Goal: Transaction & Acquisition: Download file/media

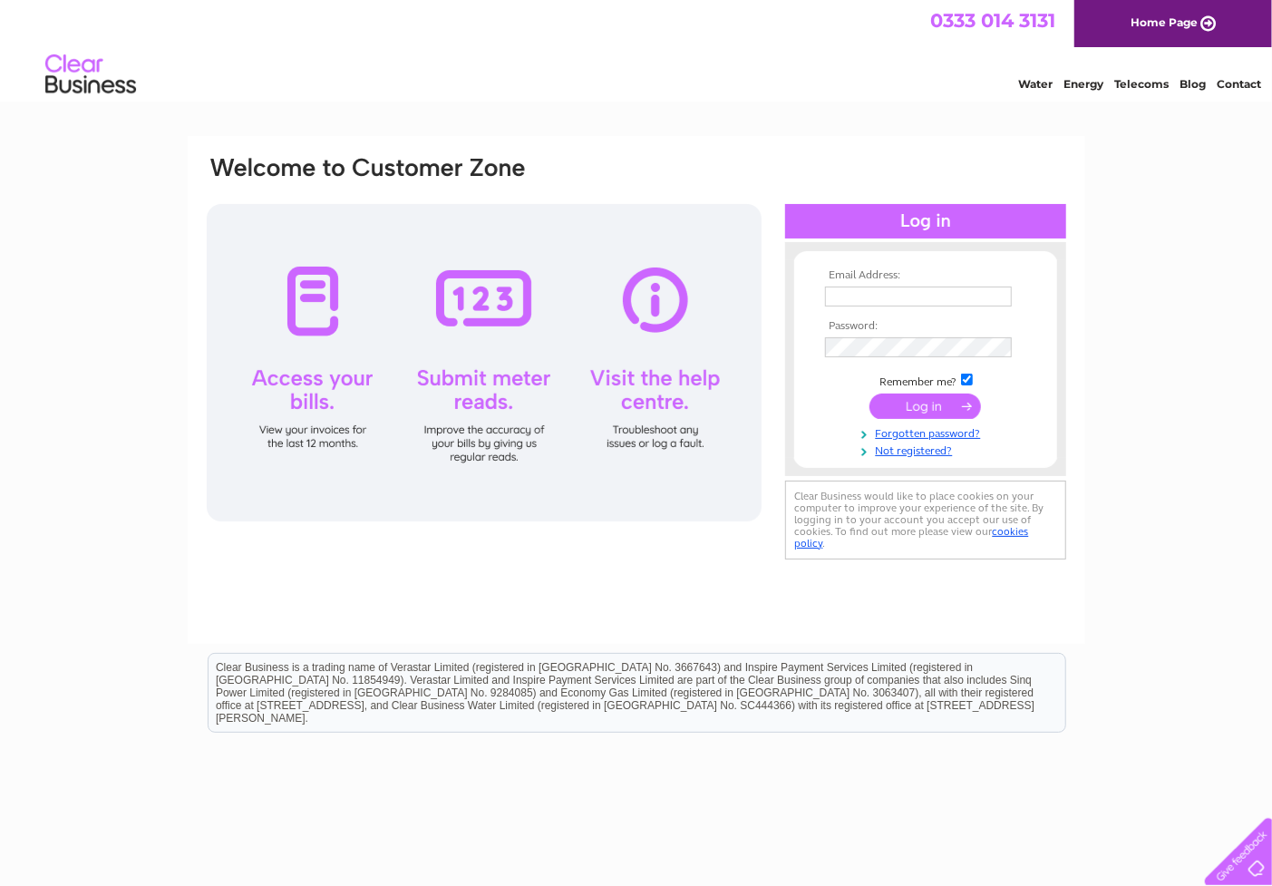
type input "[EMAIL_ADDRESS][DOMAIN_NAME]"
click at [931, 410] on input "submit" at bounding box center [925, 405] width 112 height 25
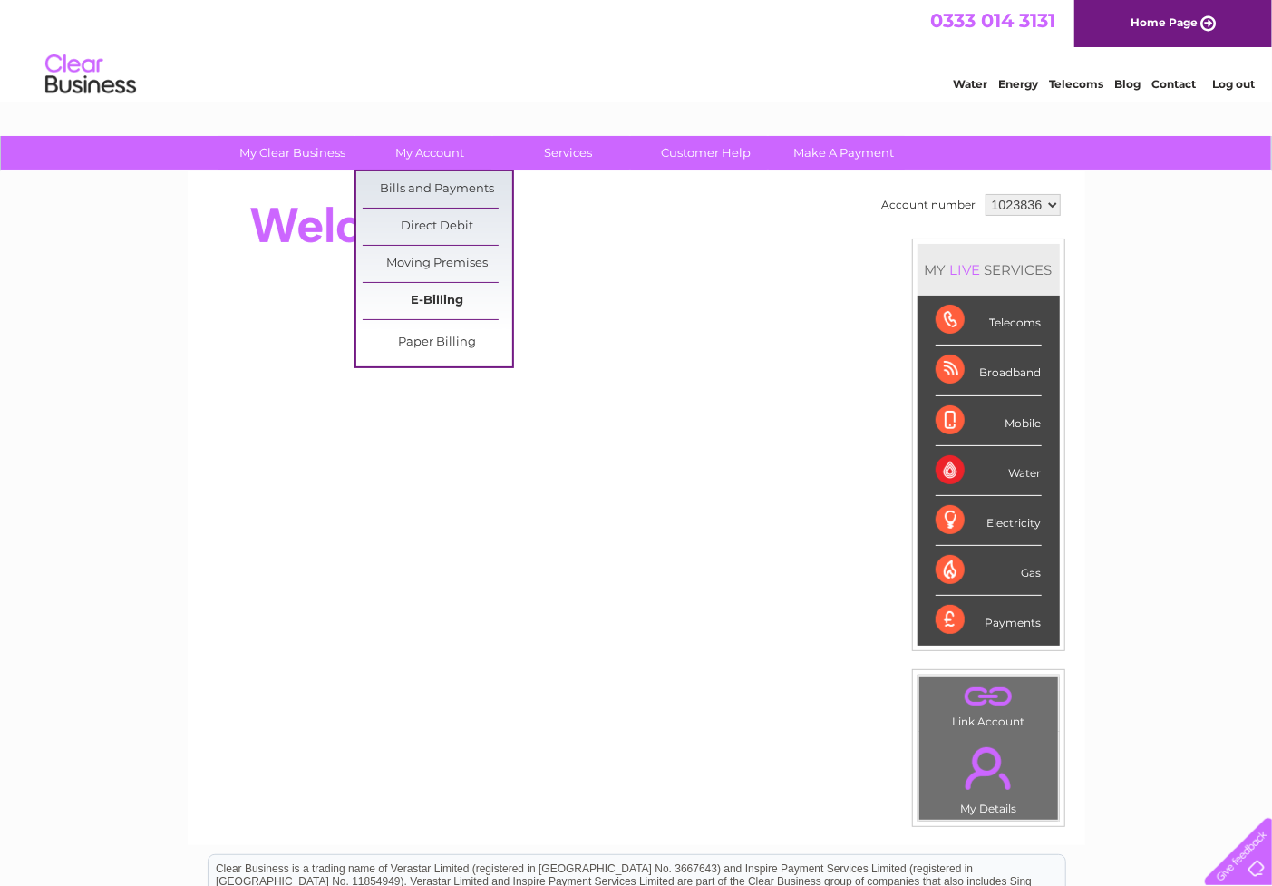
click at [431, 293] on link "E-Billing" at bounding box center [438, 301] width 150 height 36
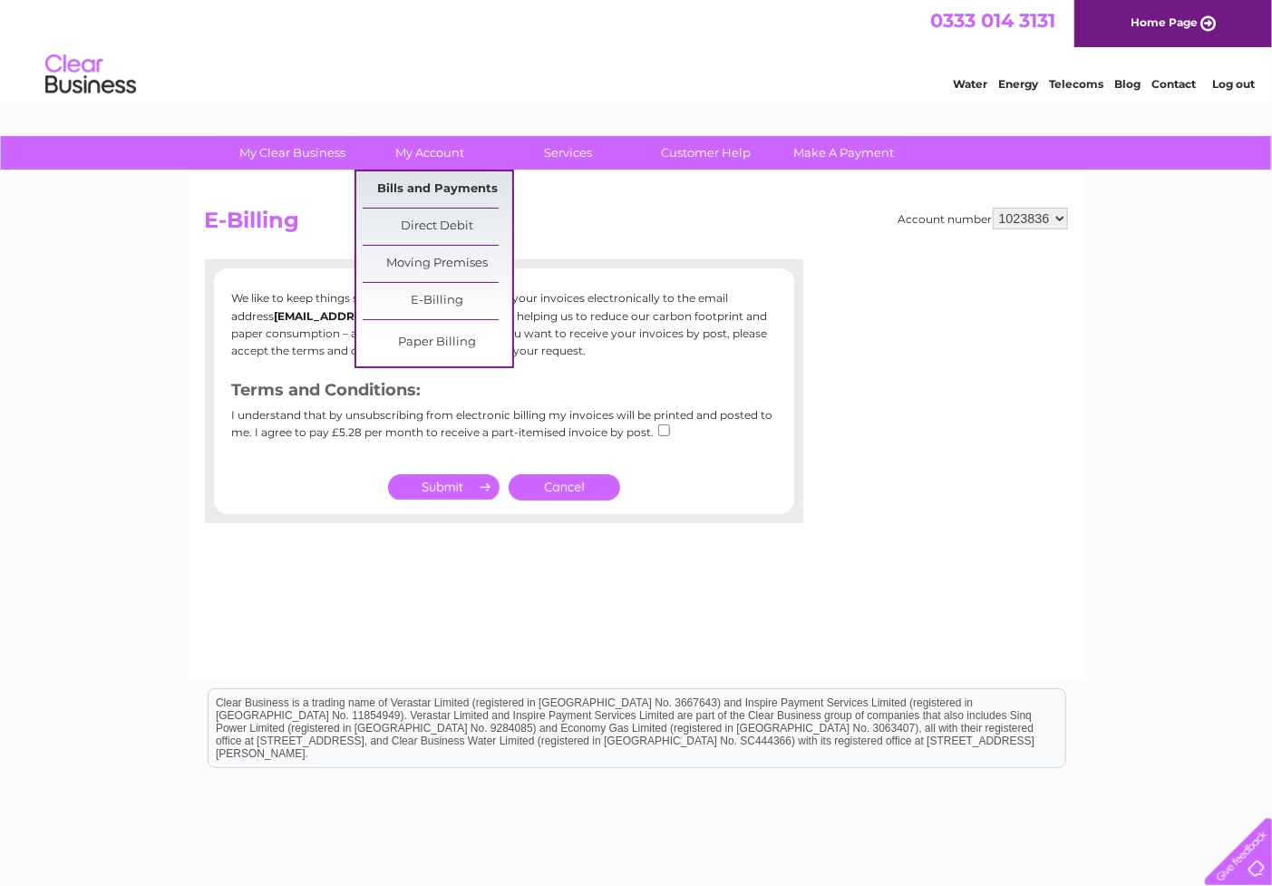
click at [440, 185] on link "Bills and Payments" at bounding box center [438, 189] width 150 height 36
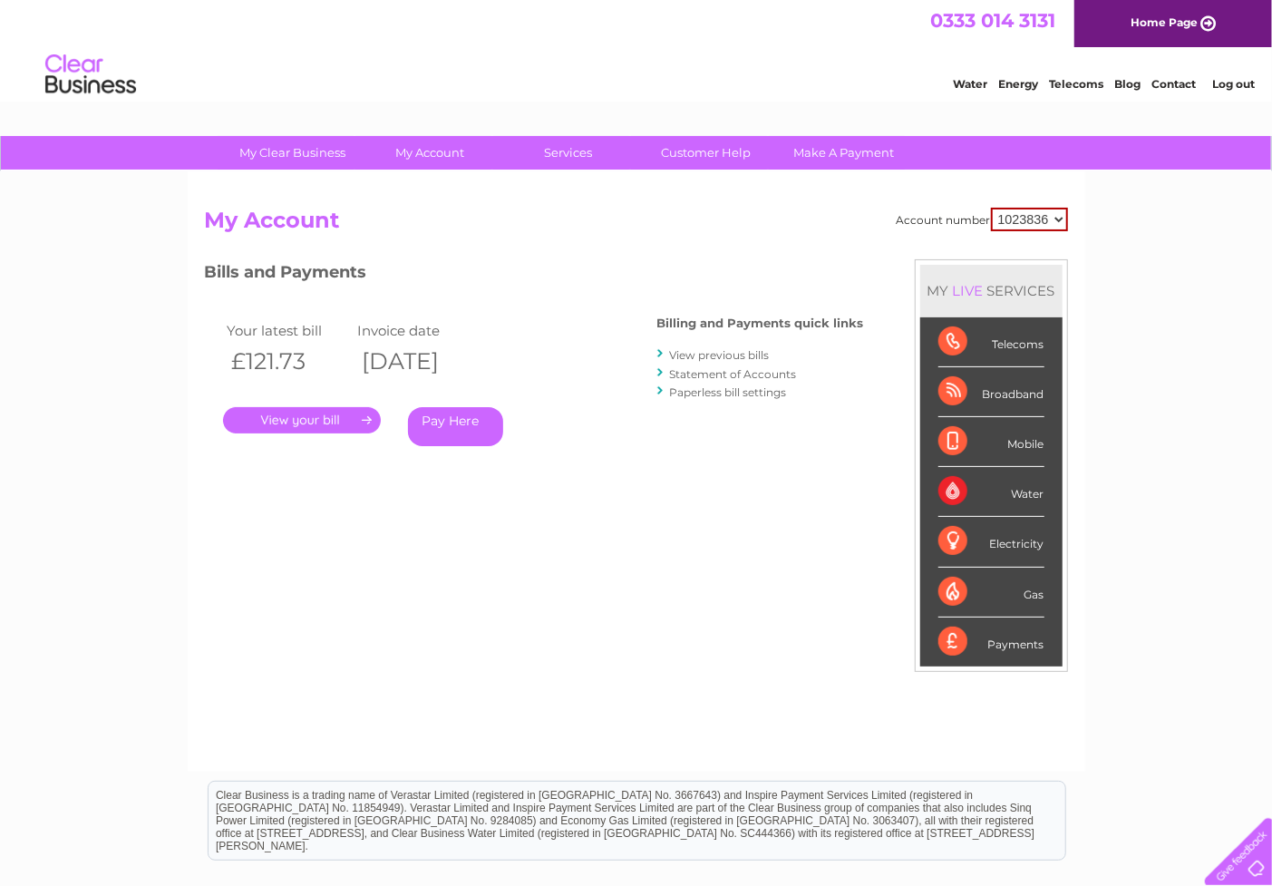
click at [328, 419] on link "." at bounding box center [302, 420] width 158 height 26
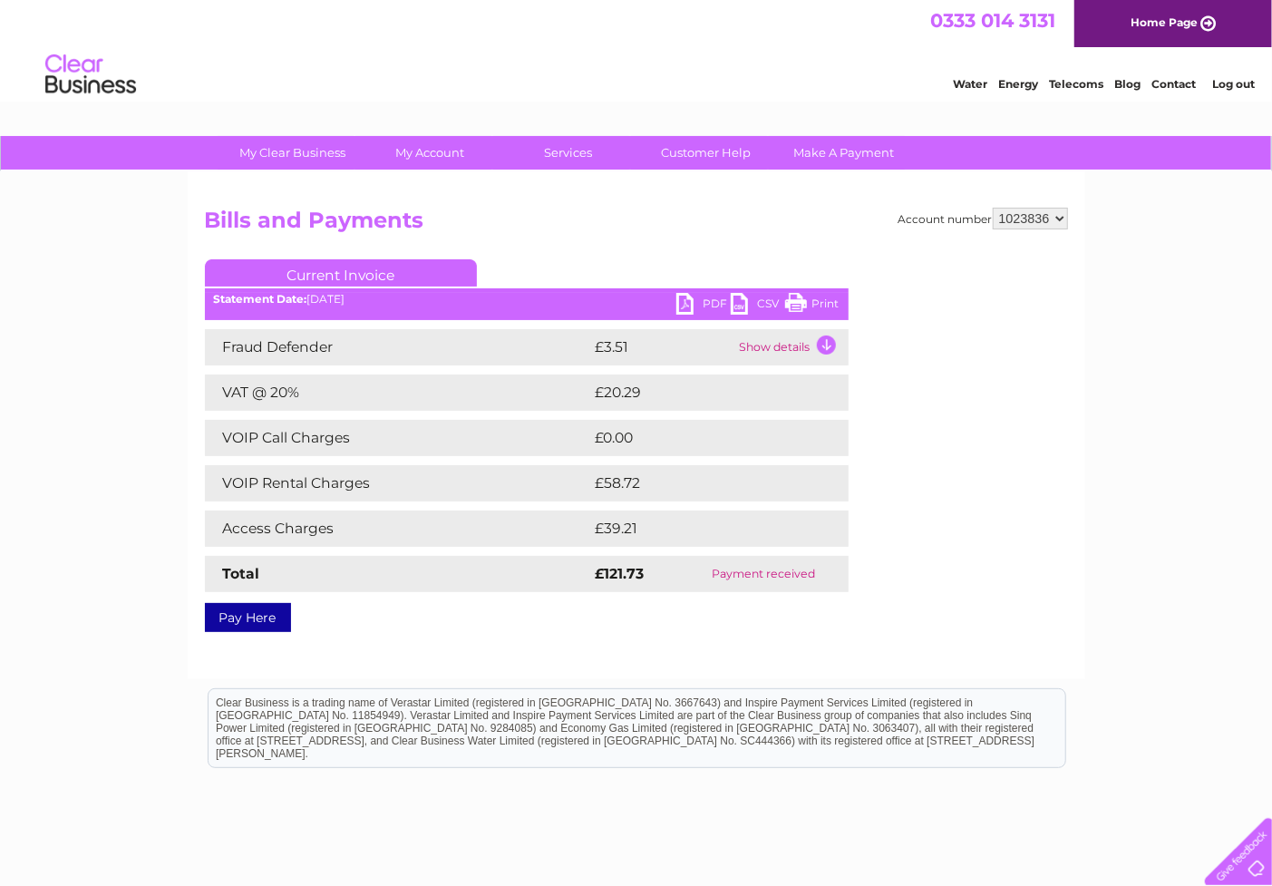
click at [703, 296] on link "PDF" at bounding box center [703, 306] width 54 height 26
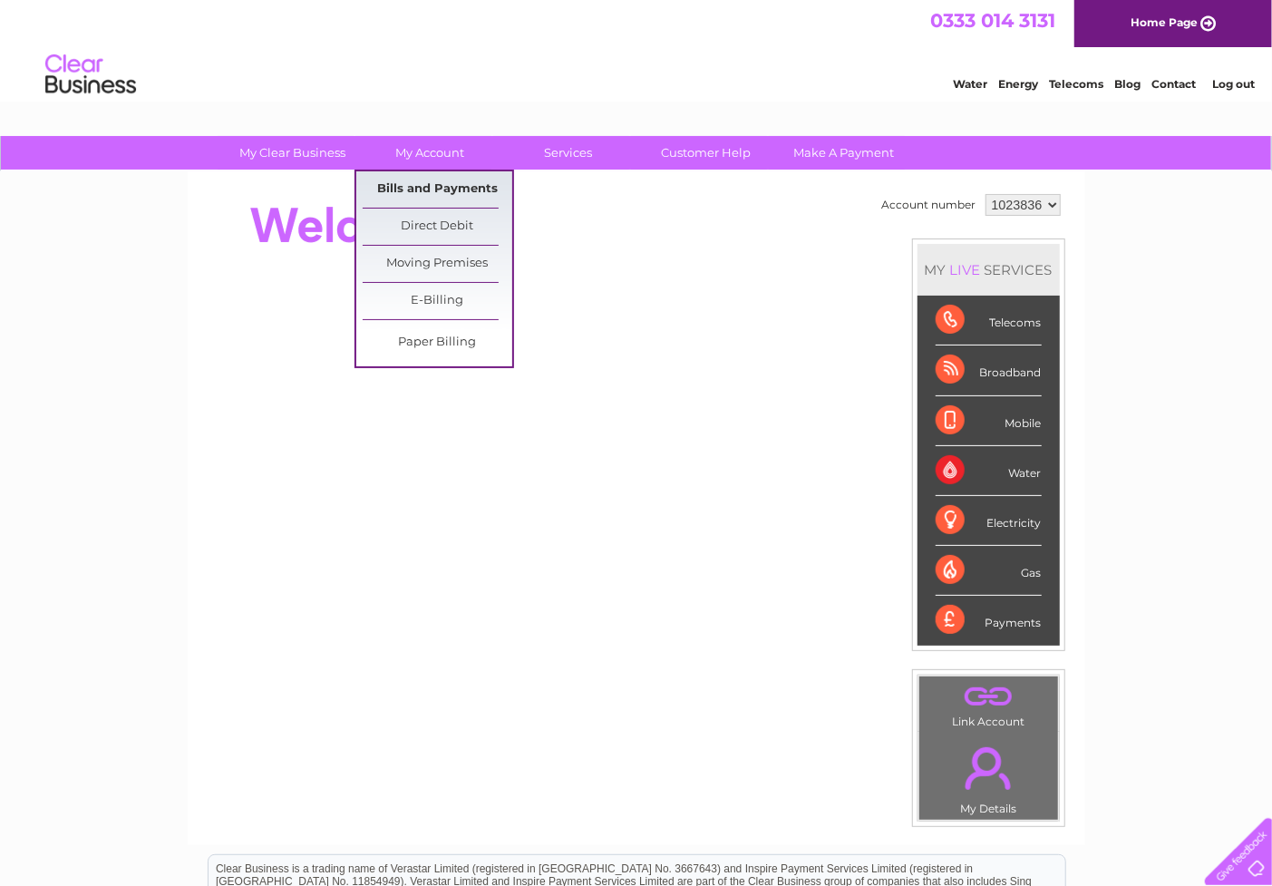
click at [404, 179] on link "Bills and Payments" at bounding box center [438, 189] width 150 height 36
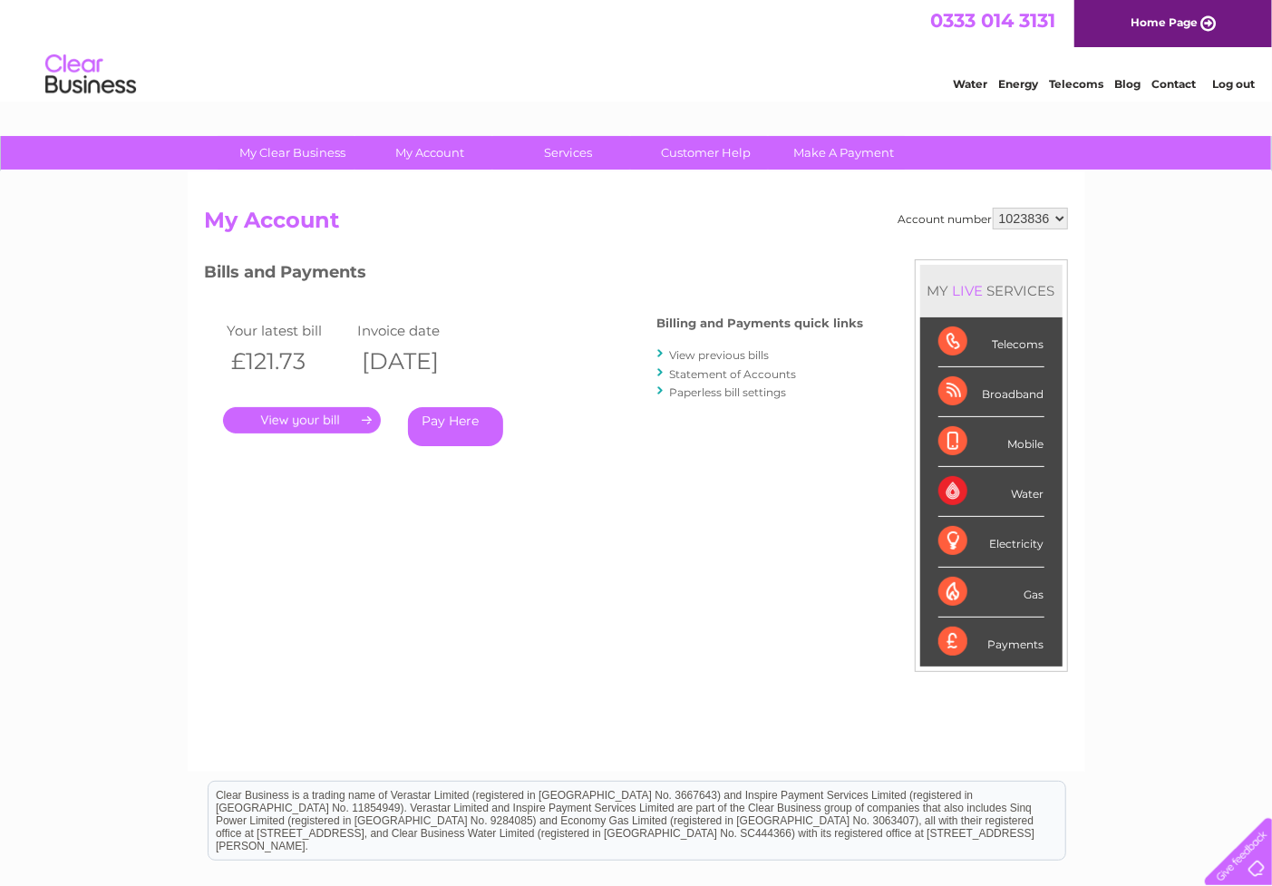
click at [296, 417] on link "." at bounding box center [302, 420] width 158 height 26
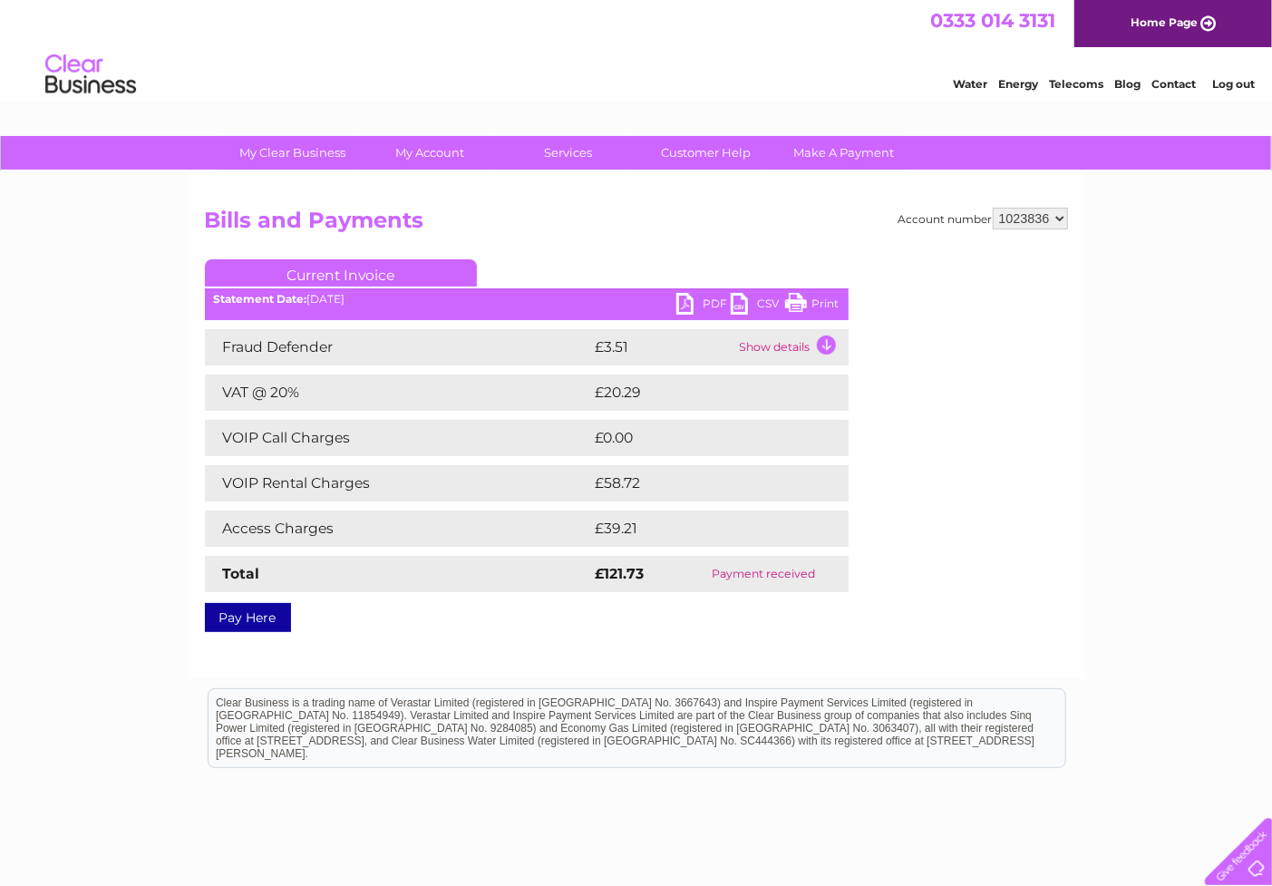
click at [701, 299] on link "PDF" at bounding box center [703, 306] width 54 height 26
